Goal: Task Accomplishment & Management: Complete application form

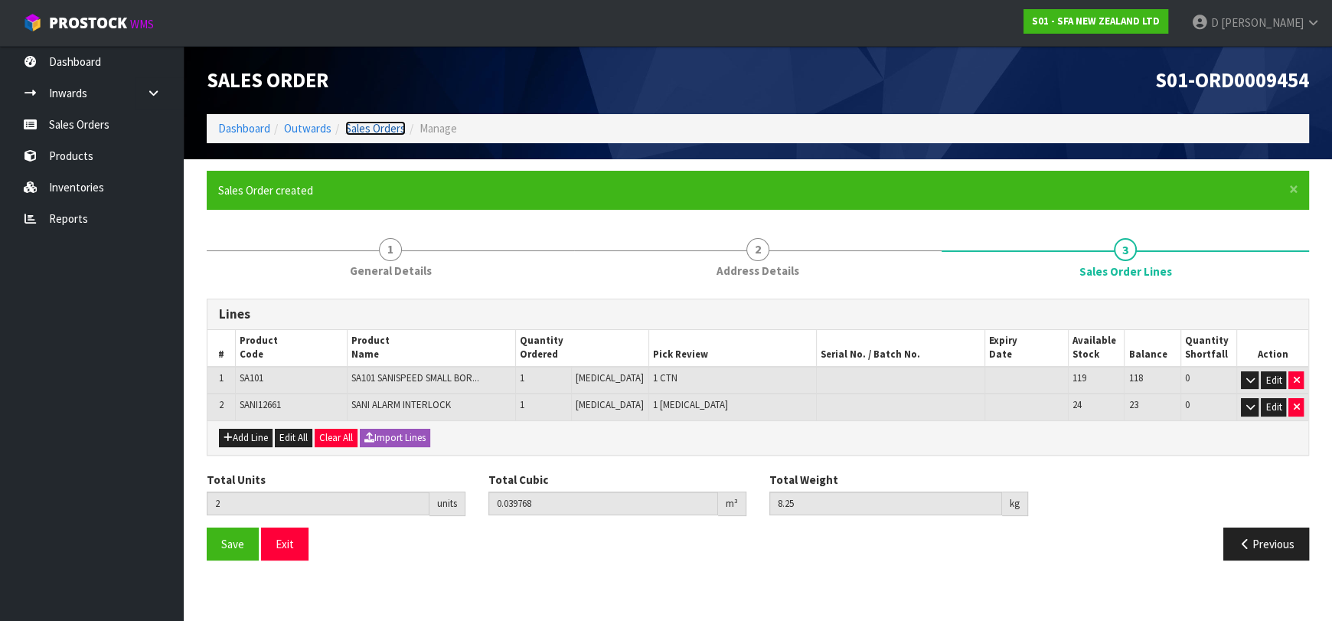
click at [386, 131] on link "Sales Orders" at bounding box center [375, 128] width 60 height 15
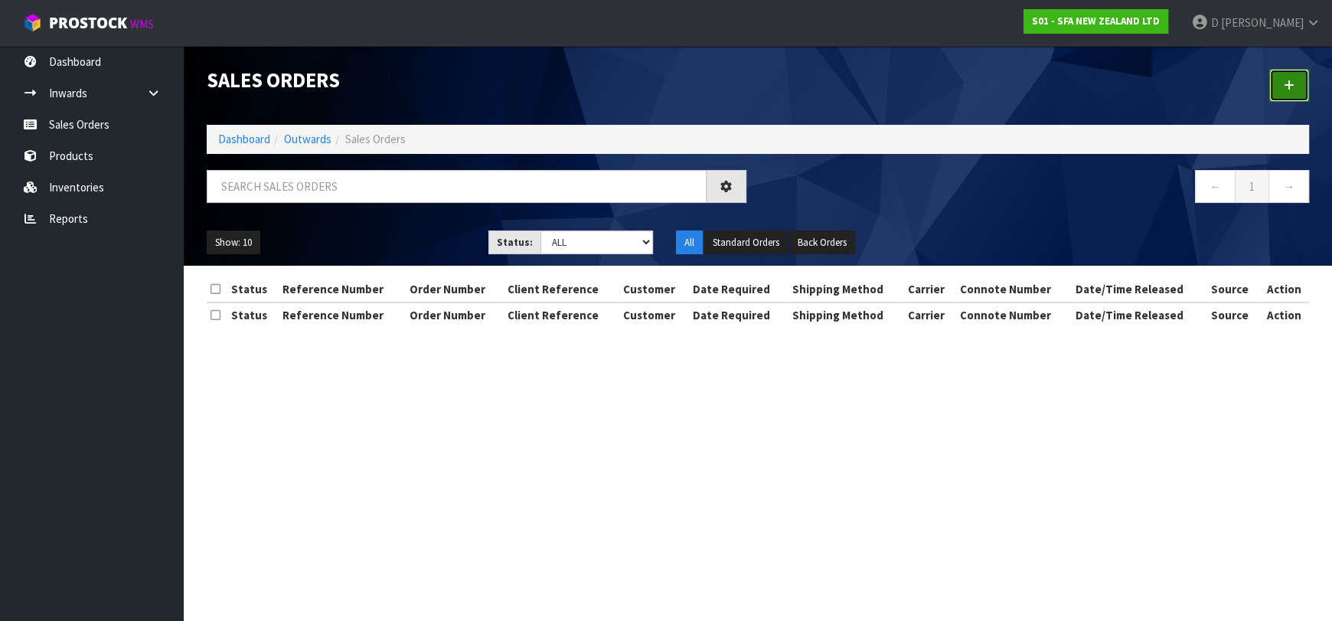
click at [1287, 86] on icon at bounding box center [1288, 85] width 11 height 11
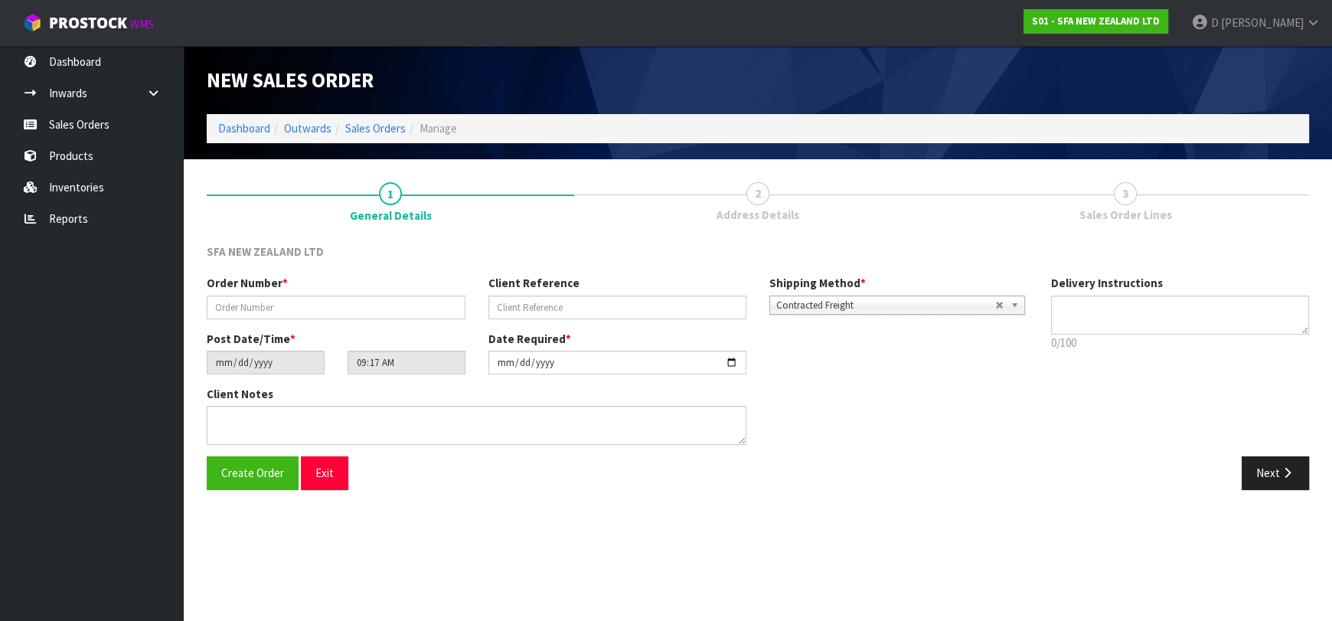
click at [307, 292] on div "Order Number *" at bounding box center [336, 297] width 282 height 44
click at [314, 304] on input "text" at bounding box center [336, 307] width 259 height 24
type input "24639"
paste input "205932763"
type input "205932763"
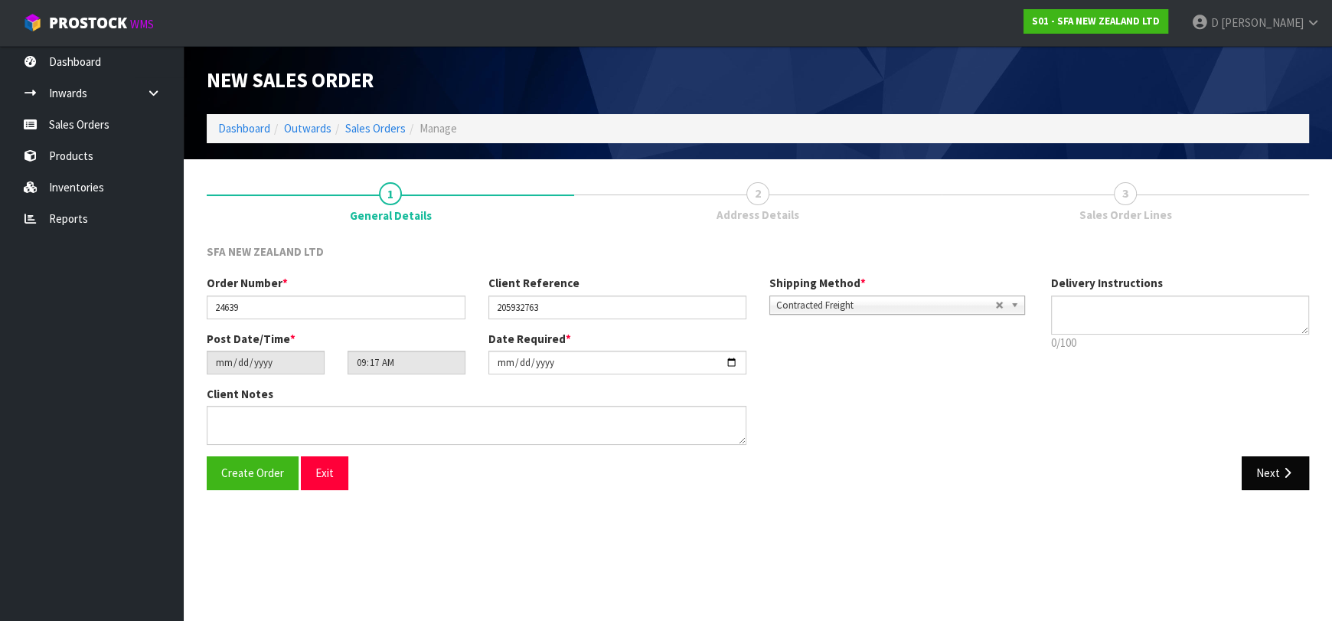
drag, startPoint x: 1230, startPoint y: 459, endPoint x: 1259, endPoint y: 471, distance: 31.3
click at [1241, 464] on div "Next" at bounding box center [1039, 472] width 562 height 33
click at [1259, 471] on button "Next" at bounding box center [1274, 472] width 67 height 33
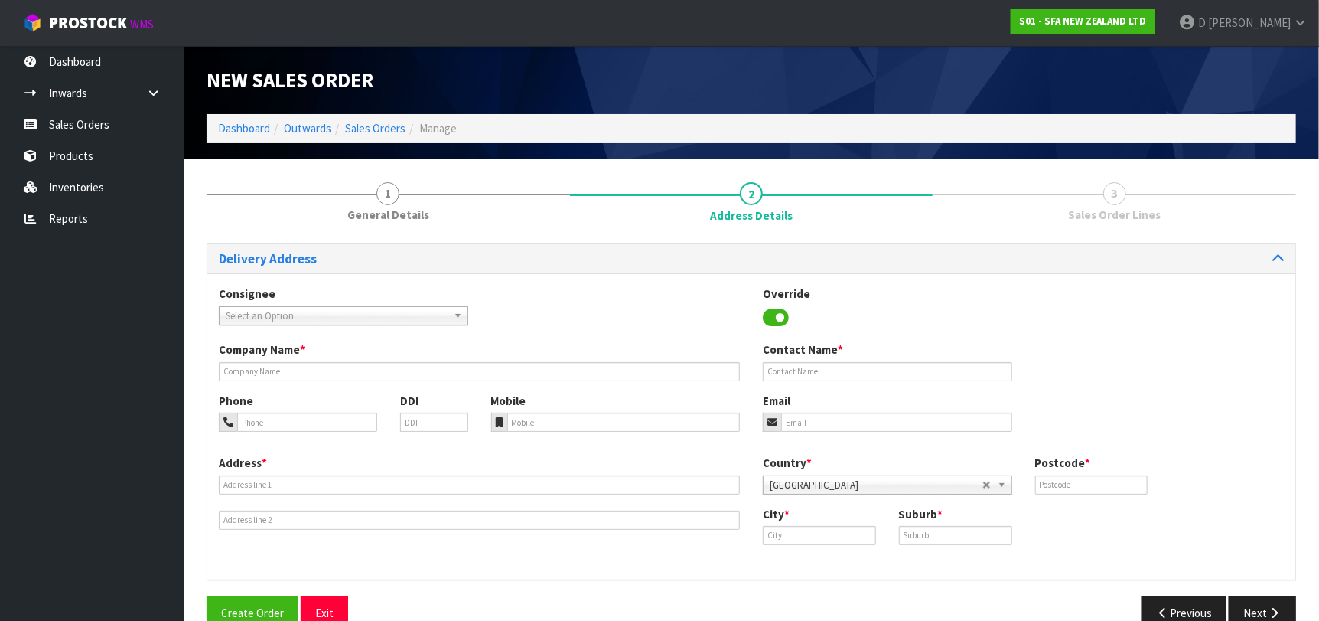
click at [307, 308] on span "Select an Option" at bounding box center [337, 316] width 222 height 18
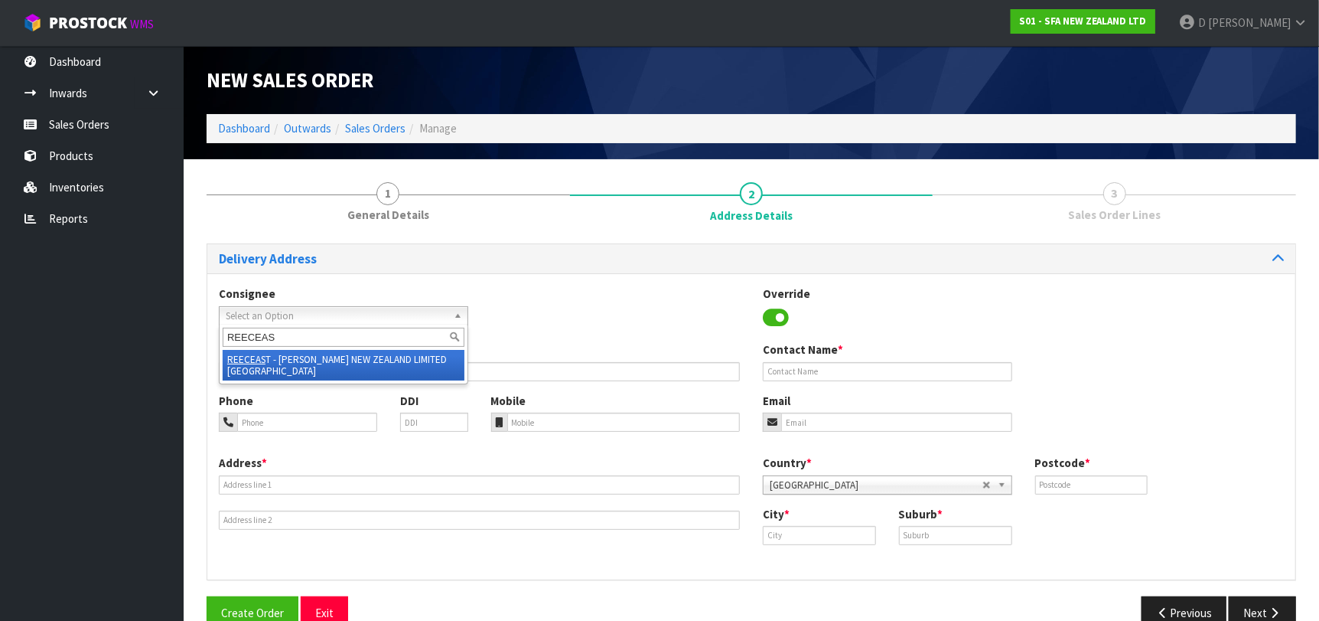
type input "REECEAST"
type input "[PERSON_NAME] NEW ZEALAND LIMITED [GEOGRAPHIC_DATA]"
type input "[STREET_ADDRESS][PERSON_NAME]"
type input "2013"
type input "[GEOGRAPHIC_DATA]"
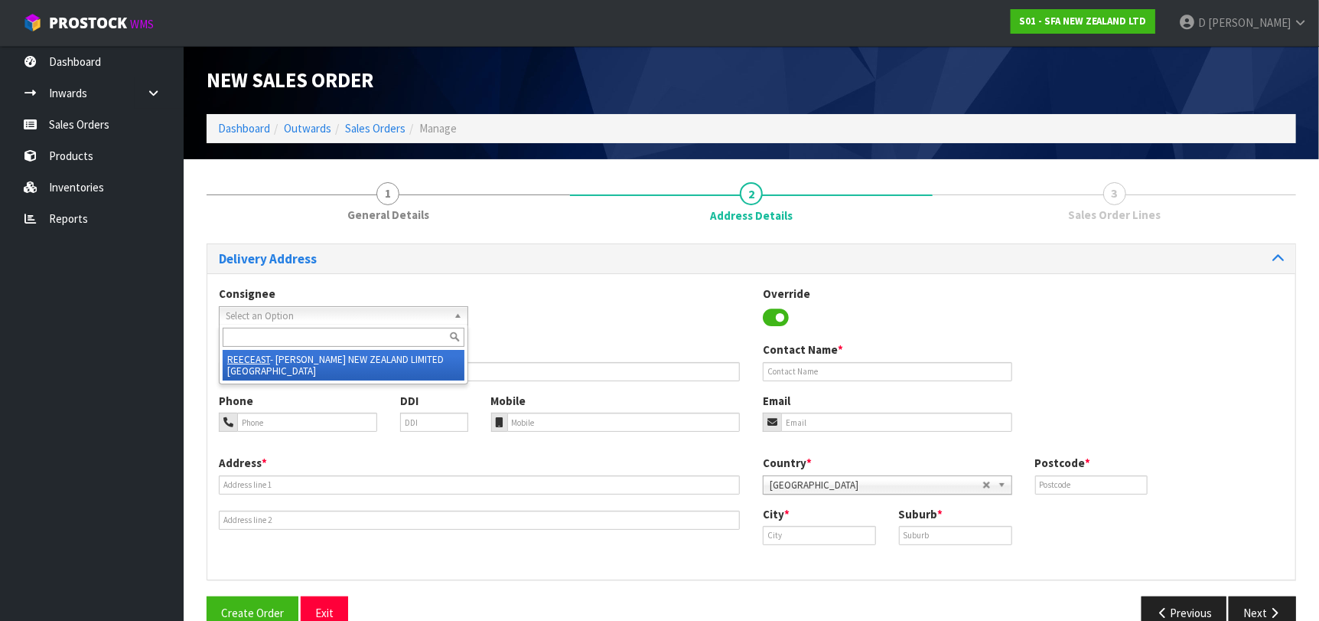
type input "EAST TAMAKI"
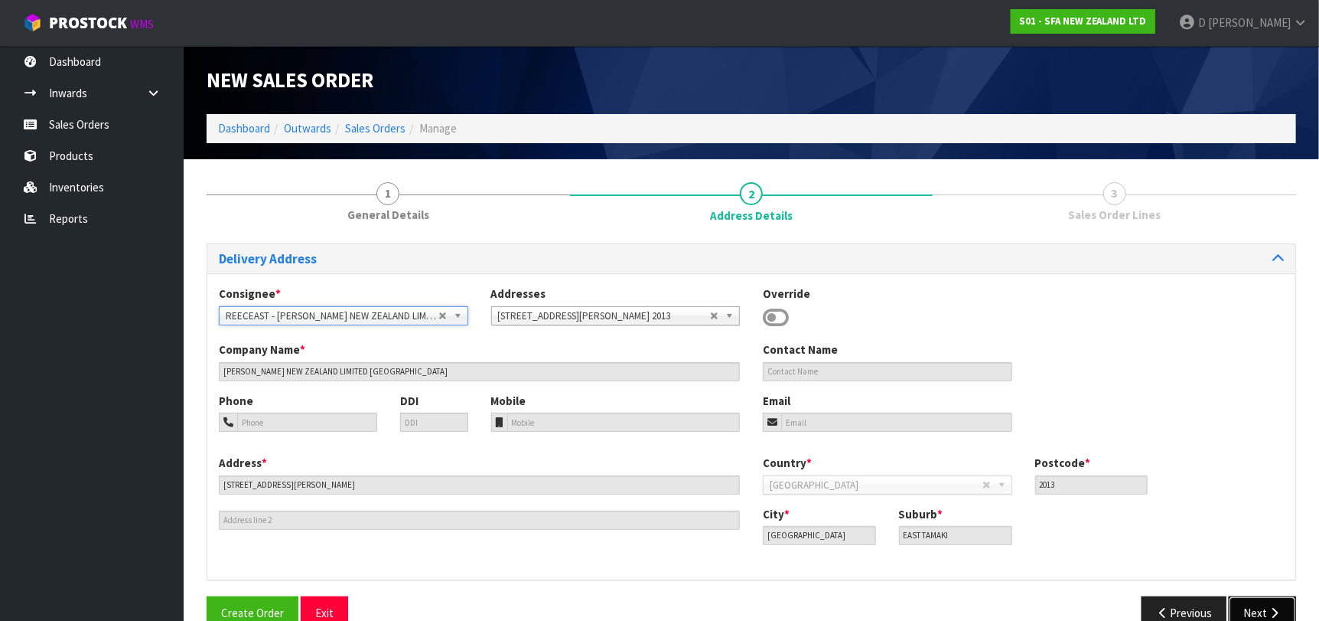
click at [1256, 613] on button "Next" at bounding box center [1262, 612] width 67 height 33
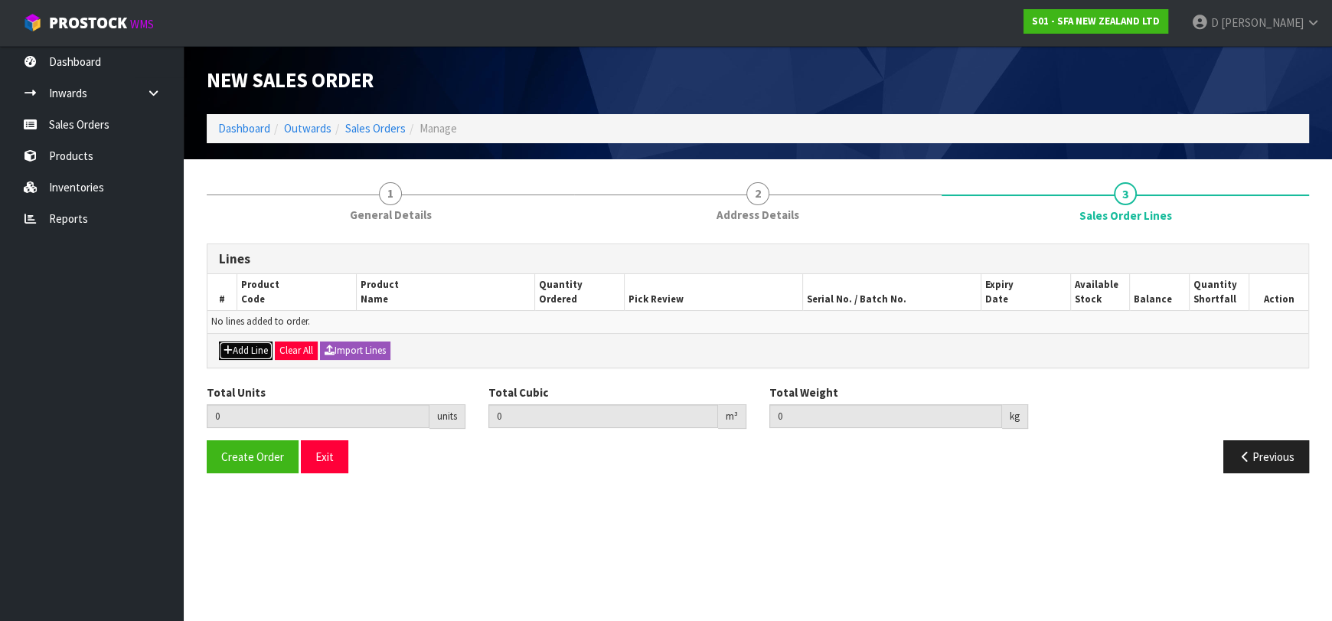
click at [246, 343] on button "Add Line" at bounding box center [246, 350] width 54 height 18
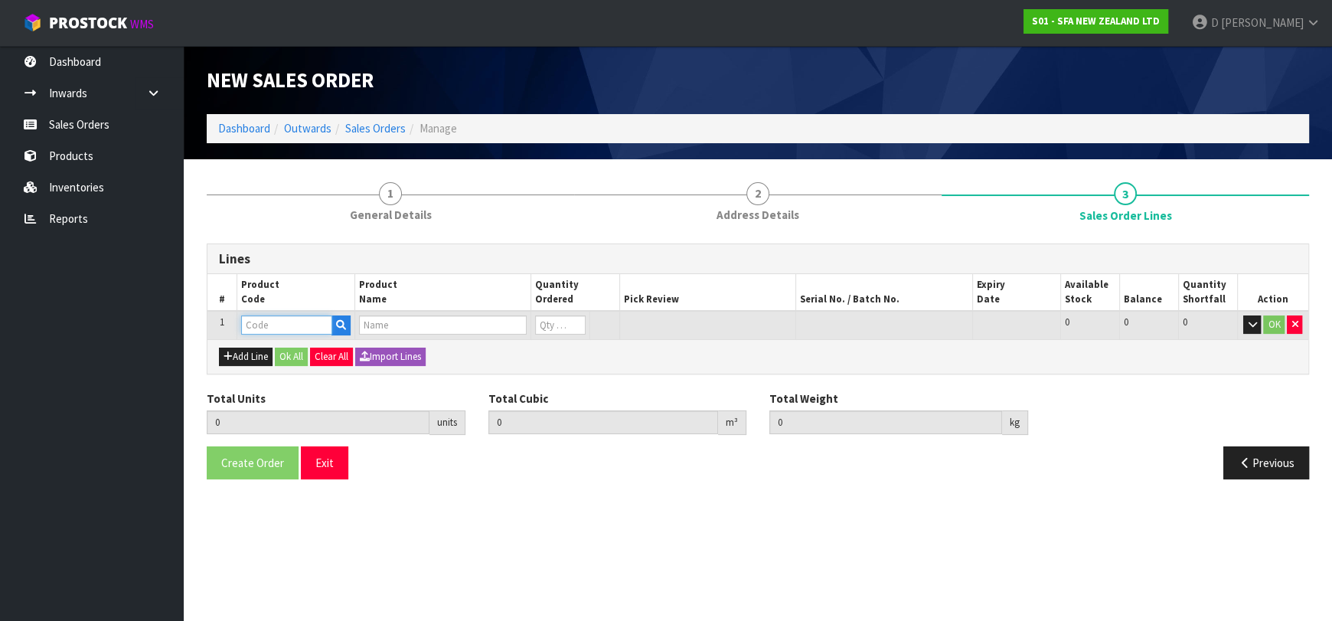
click at [259, 330] on input "text" at bounding box center [286, 324] width 91 height 19
type input "SA1"
type input "0.000000"
type input "0.000"
type input "SA110"
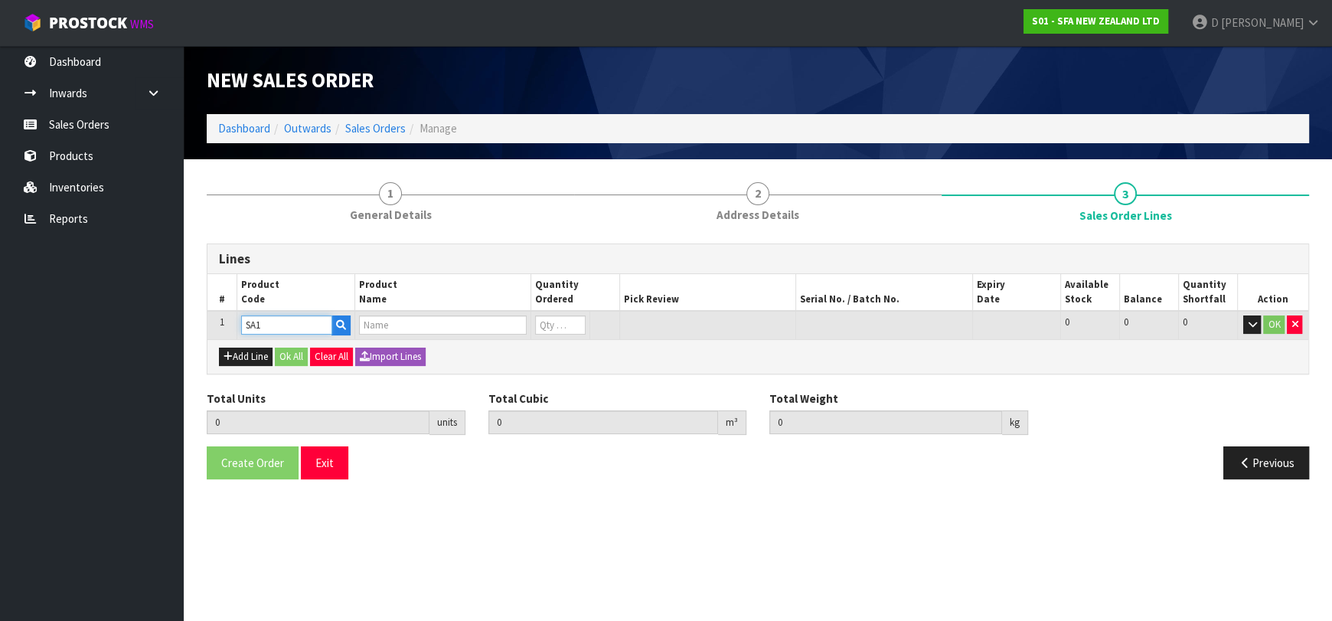
type input "SANICONDENS CLIM MINI"
type input "0"
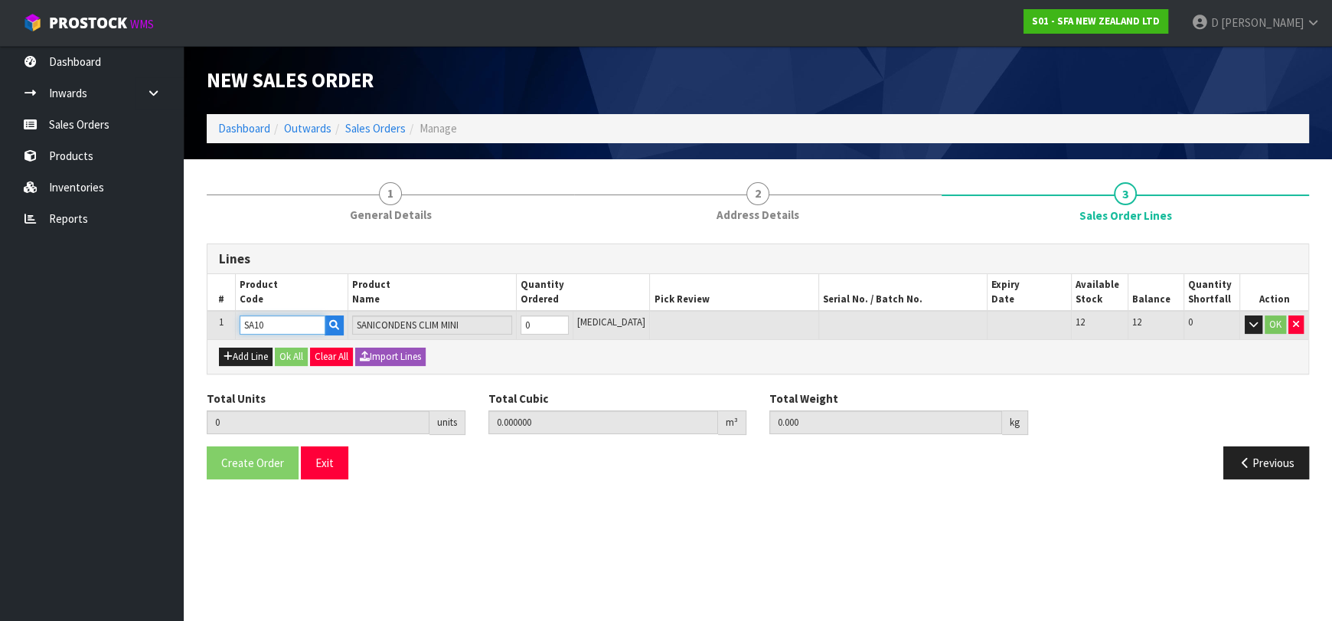
type input "SA100"
type input "SANIBEST PRO MACERATOR PUMP"
type input "SA100"
type input "1"
type input "0.0567"
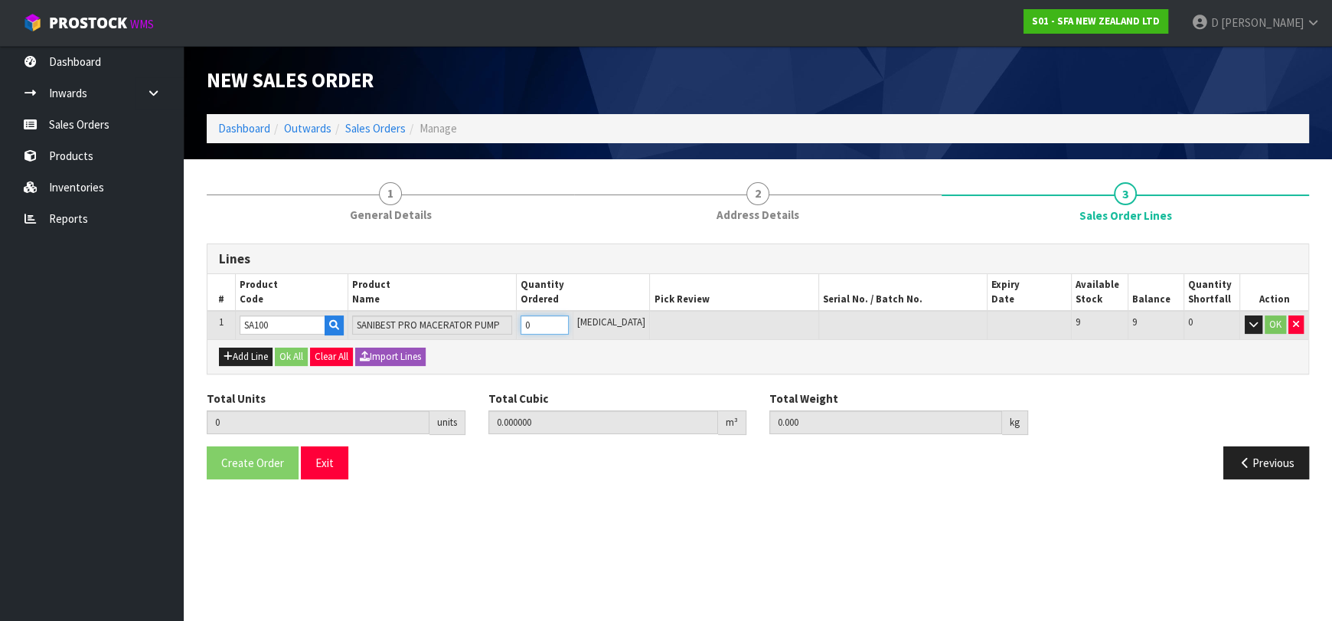
type input "12"
type input "1"
click at [291, 353] on button "Ok All" at bounding box center [291, 356] width 33 height 18
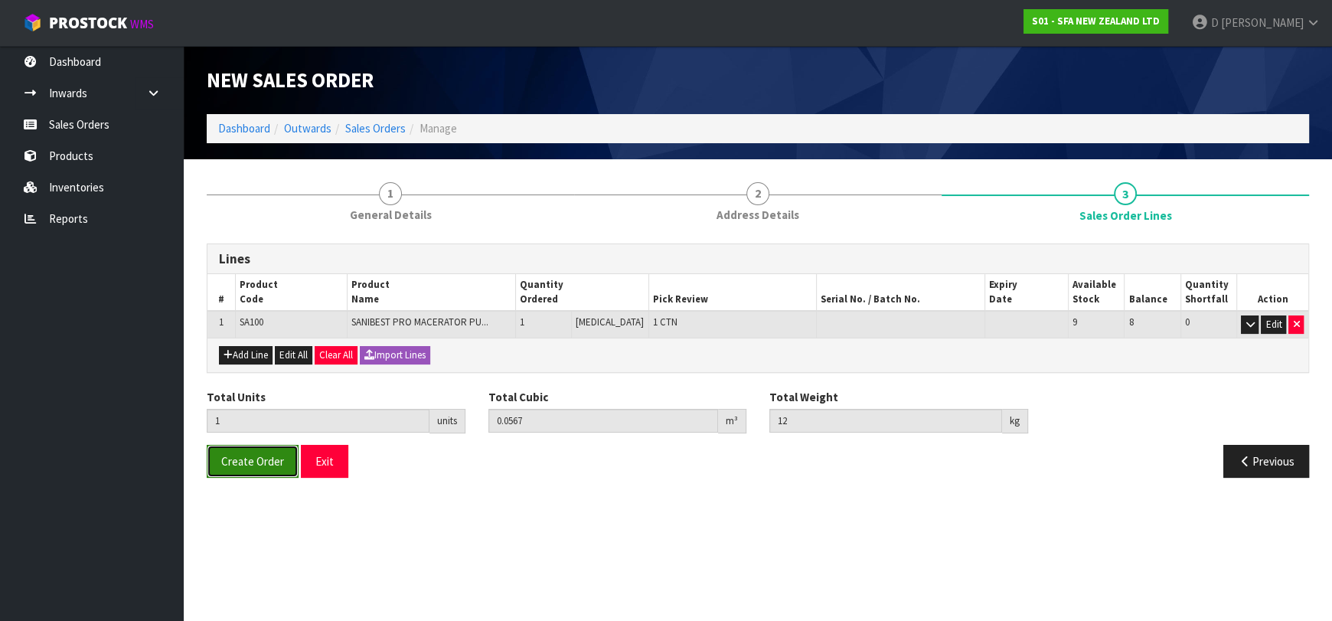
click at [258, 469] on button "Create Order" at bounding box center [253, 461] width 92 height 33
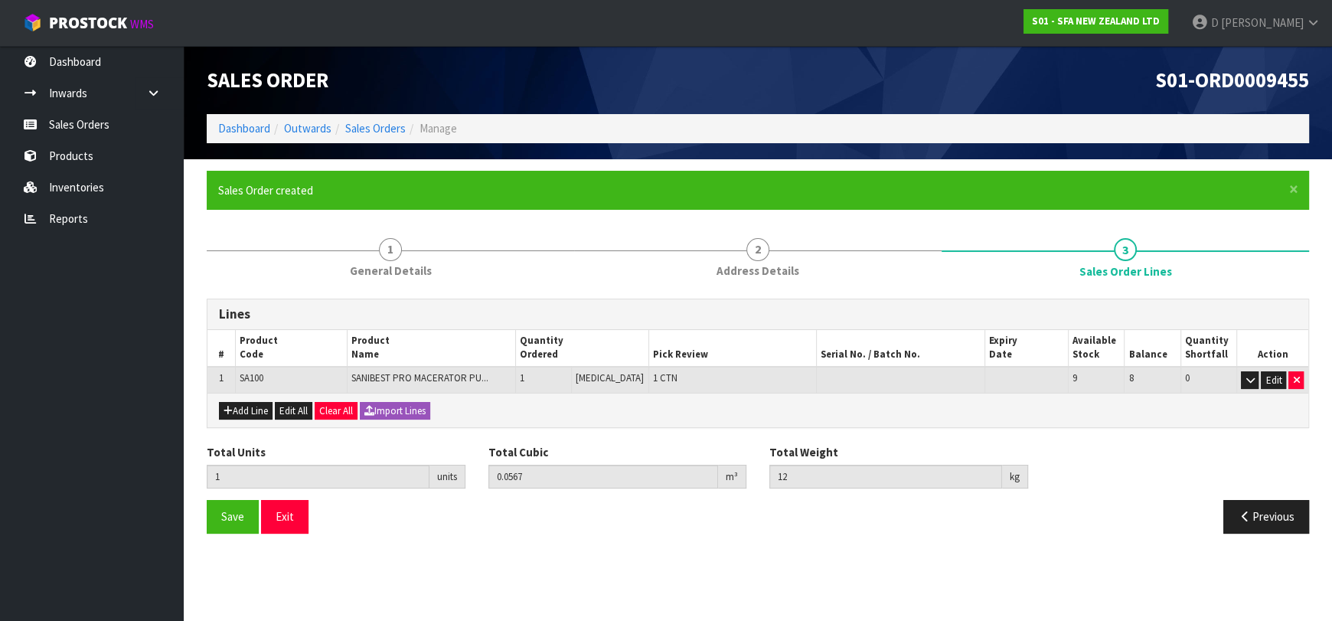
click at [600, 588] on section "Edit Sales Order S01-ORD0009455 Dashboard Outwards Sales Orders Manage Sales Or…" at bounding box center [666, 310] width 1332 height 621
